Goal: Navigation & Orientation: Go to known website

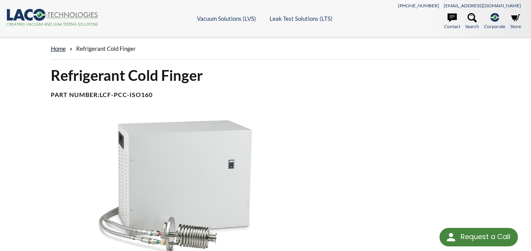
click at [60, 48] on link "home" at bounding box center [58, 48] width 15 height 7
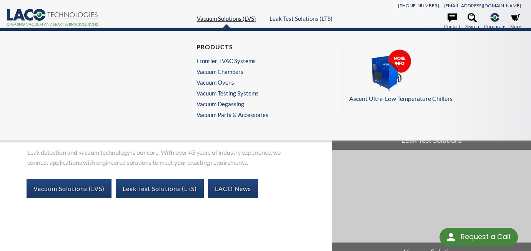
click at [240, 15] on link "Vacuum Solutions (LVS)" at bounding box center [226, 18] width 59 height 7
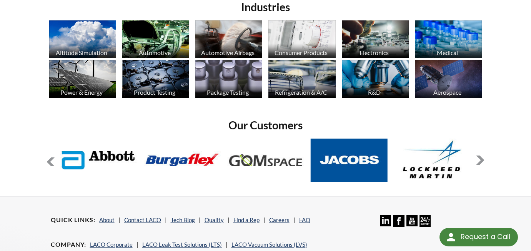
scroll to position [648, 0]
